Goal: Transaction & Acquisition: Download file/media

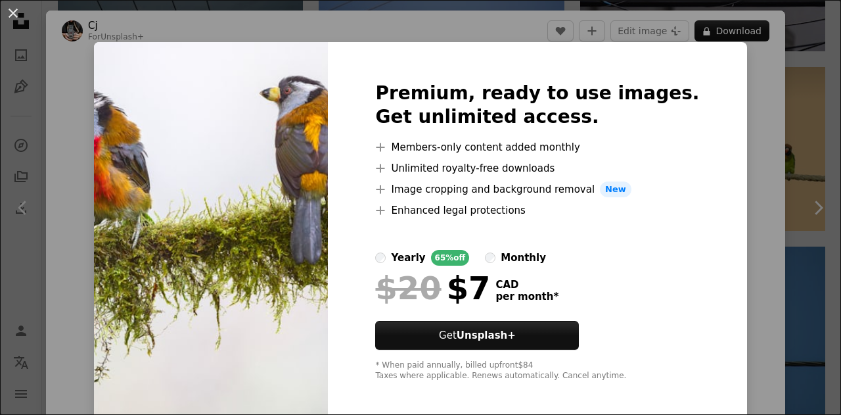
scroll to position [3984, 0]
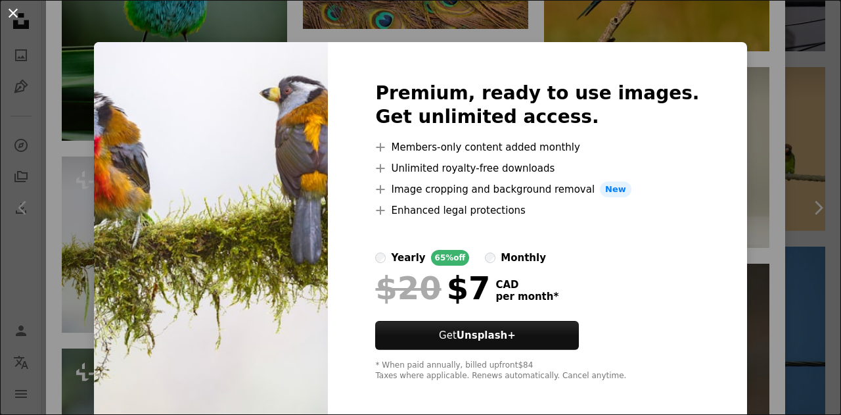
click at [12, 11] on button "An X shape" at bounding box center [13, 13] width 16 height 16
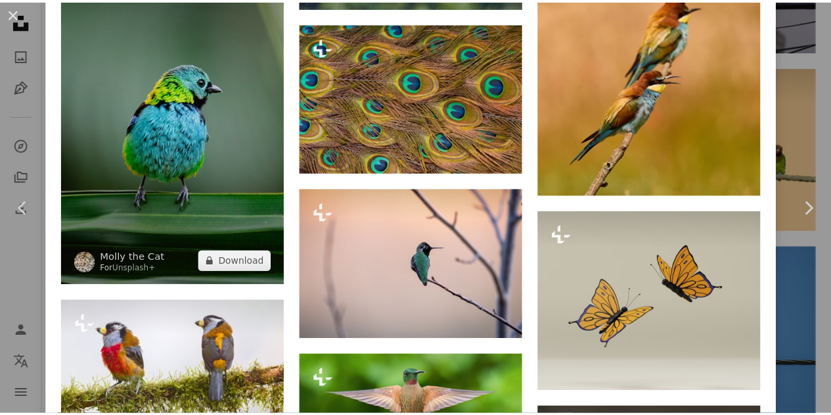
scroll to position [3655, 0]
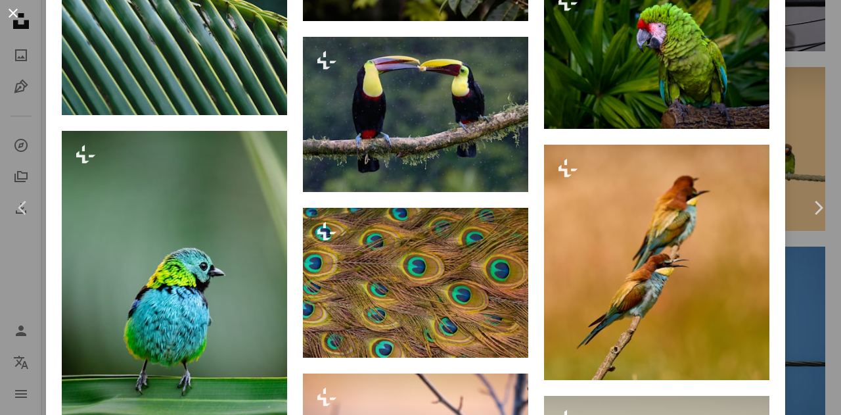
click at [16, 12] on button "An X shape" at bounding box center [13, 13] width 16 height 16
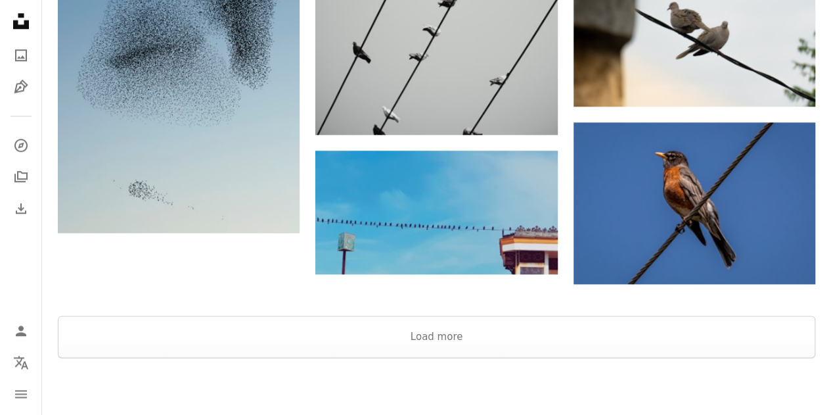
scroll to position [3184, 0]
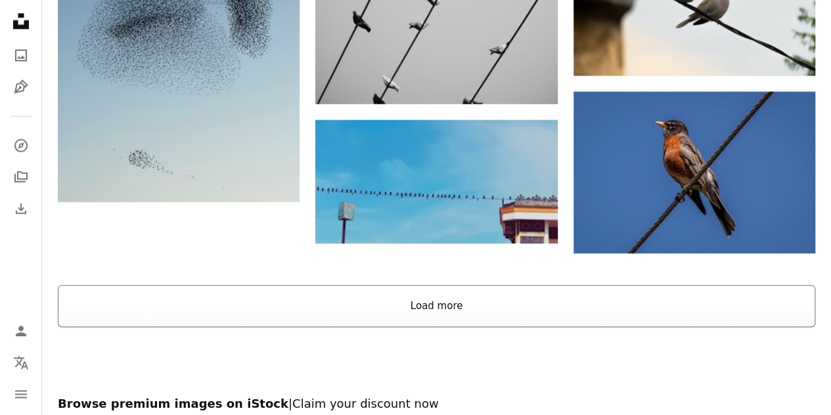
click at [443, 301] on button "Load more" at bounding box center [436, 305] width 757 height 42
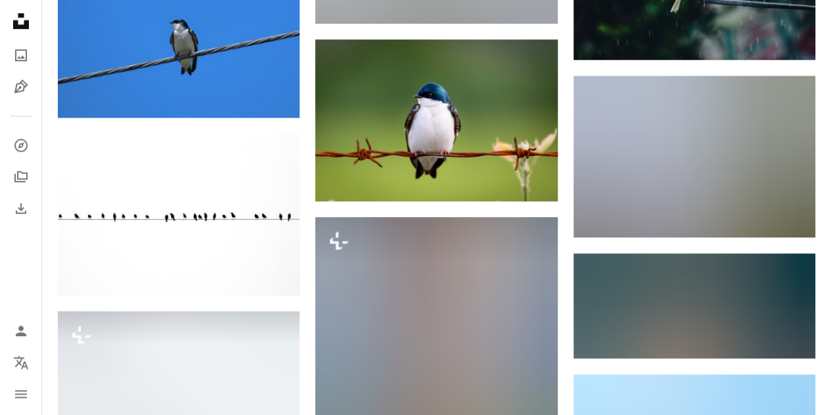
scroll to position [7980, 0]
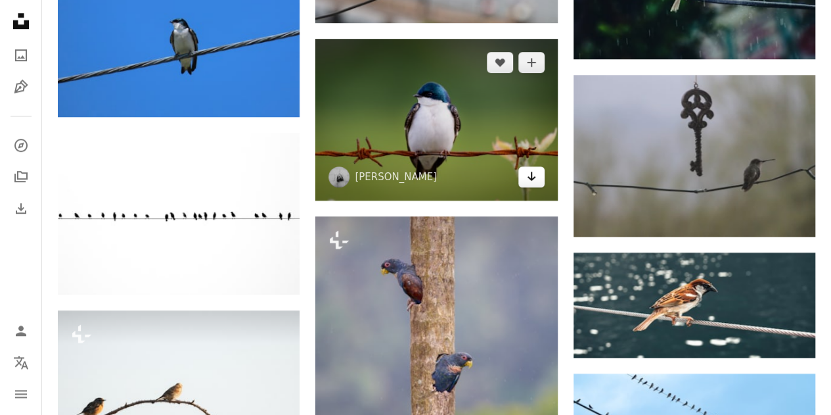
click at [532, 168] on icon "Arrow pointing down" at bounding box center [531, 176] width 11 height 16
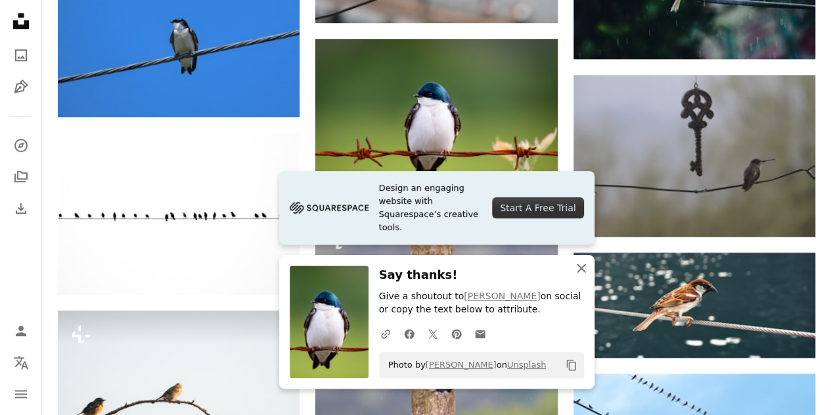
click at [579, 267] on icon "button" at bounding box center [581, 267] width 9 height 9
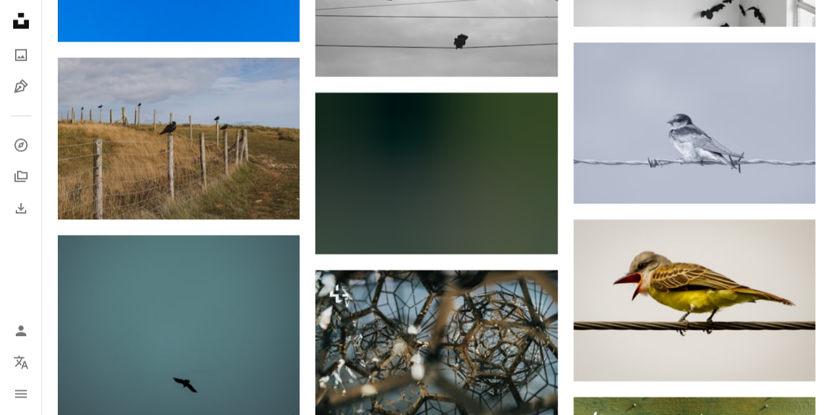
scroll to position [19083, 0]
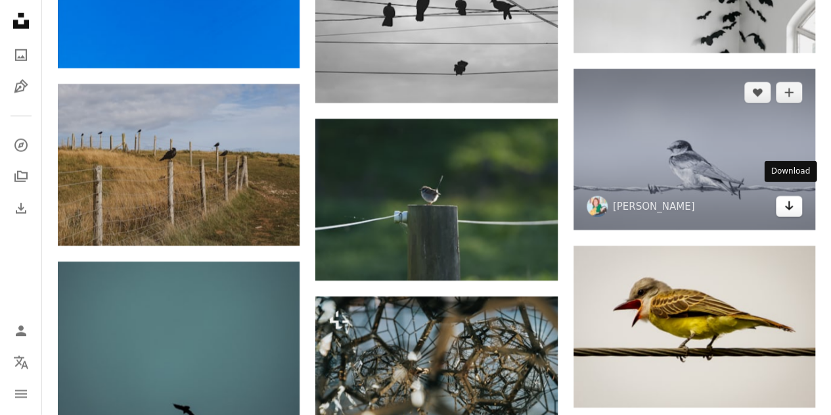
click at [789, 201] on icon "Download" at bounding box center [789, 205] width 9 height 9
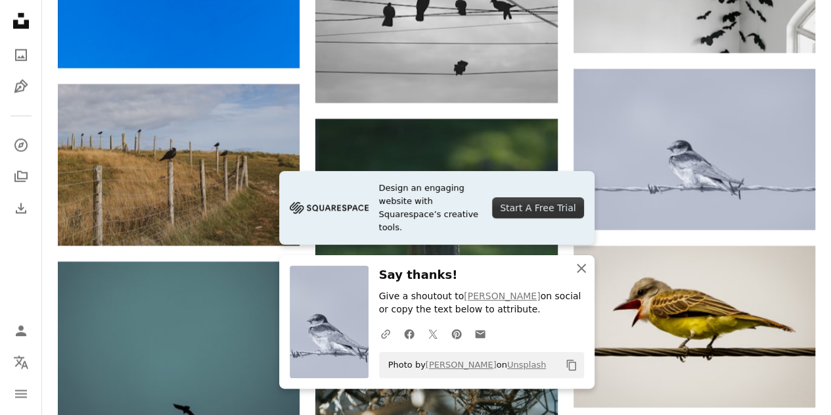
click at [582, 265] on icon "An X shape" at bounding box center [582, 268] width 16 height 16
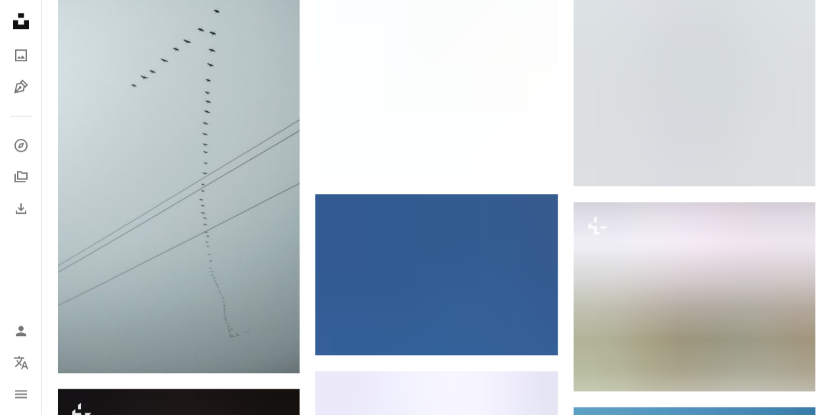
scroll to position [25587, 0]
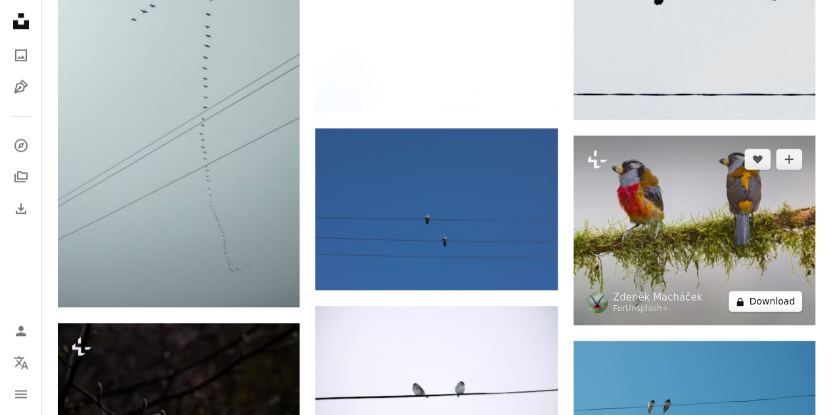
click at [775, 290] on button "A lock Download" at bounding box center [766, 300] width 74 height 21
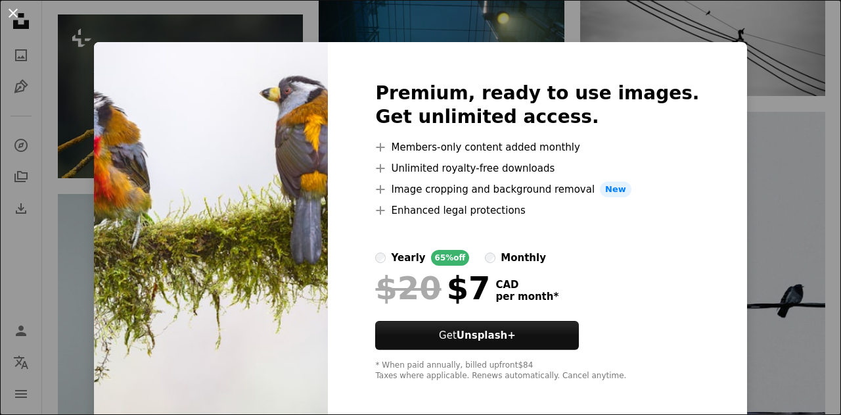
click at [14, 11] on button "An X shape" at bounding box center [13, 13] width 16 height 16
